Goal: Information Seeking & Learning: Find contact information

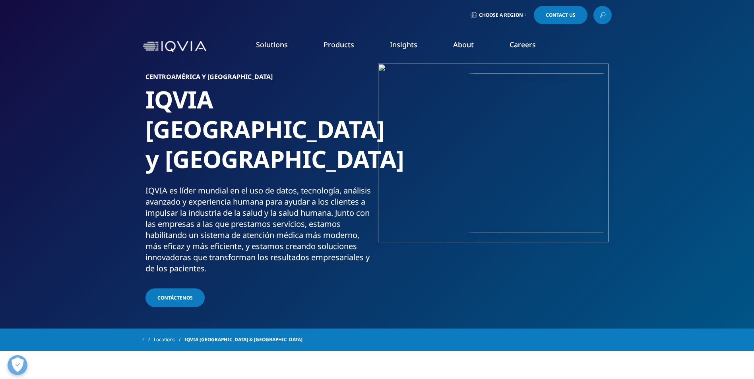
click at [456, 44] on link "About" at bounding box center [463, 45] width 21 height 10
click at [463, 42] on link "About" at bounding box center [463, 45] width 21 height 10
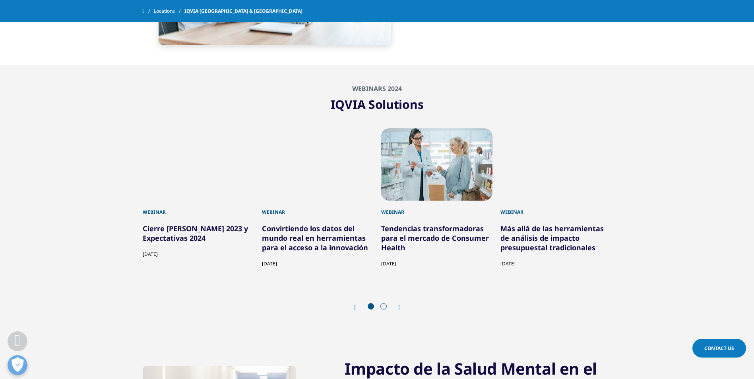
scroll to position [453, 0]
click at [384, 306] on span at bounding box center [383, 306] width 6 height 6
click at [380, 308] on div at bounding box center [376, 307] width 25 height 8
click at [384, 307] on span at bounding box center [383, 306] width 6 height 6
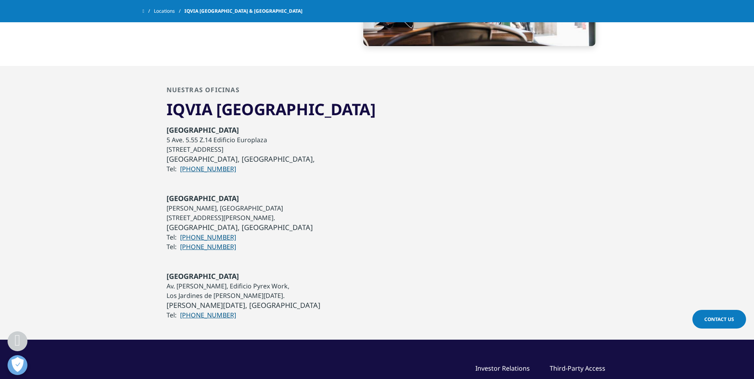
scroll to position [1072, 0]
drag, startPoint x: 232, startPoint y: 228, endPoint x: 180, endPoint y: 229, distance: 51.3
click at [180, 232] on li "Tel: [PHONE_NUMBER]" at bounding box center [239, 237] width 146 height 10
copy link "[PHONE_NUMBER]"
drag, startPoint x: 233, startPoint y: 237, endPoint x: 179, endPoint y: 238, distance: 54.1
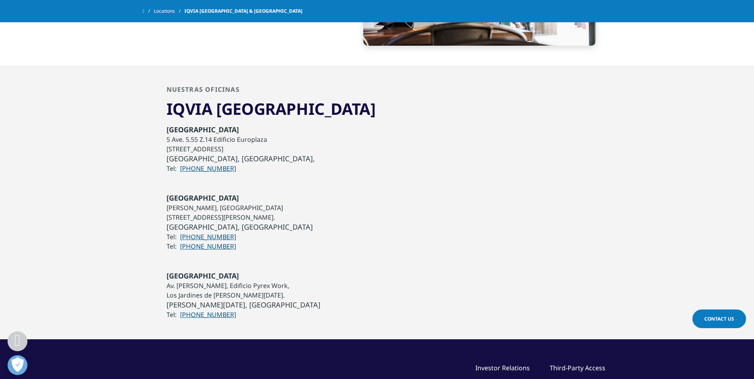
click at [179, 242] on li "Tel: [PHONE_NUMBER]" at bounding box center [239, 247] width 146 height 10
copy link "[PHONE_NUMBER]"
